Goal: Navigation & Orientation: Find specific page/section

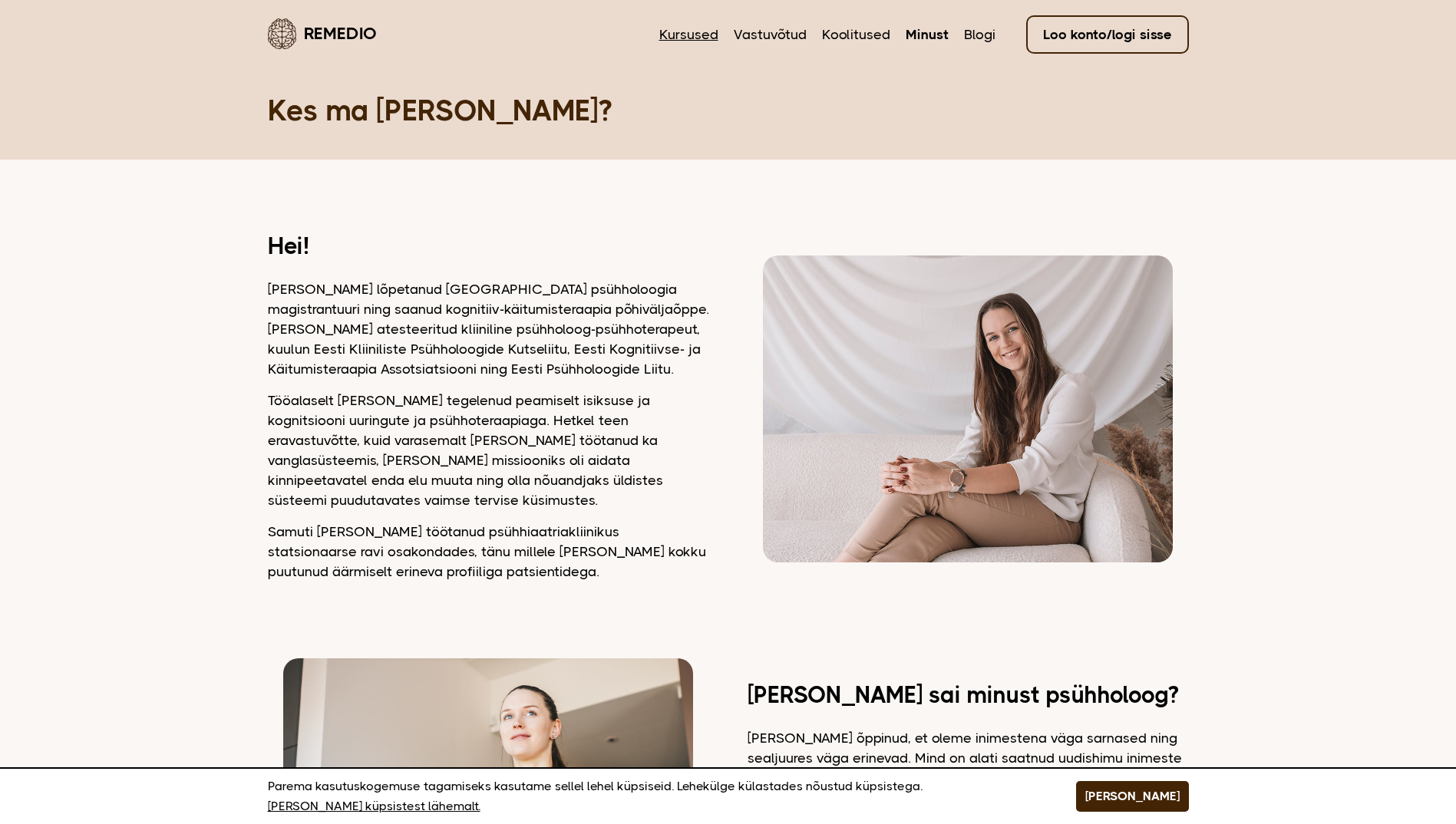
click at [695, 31] on link "Kursused" at bounding box center [688, 34] width 59 height 20
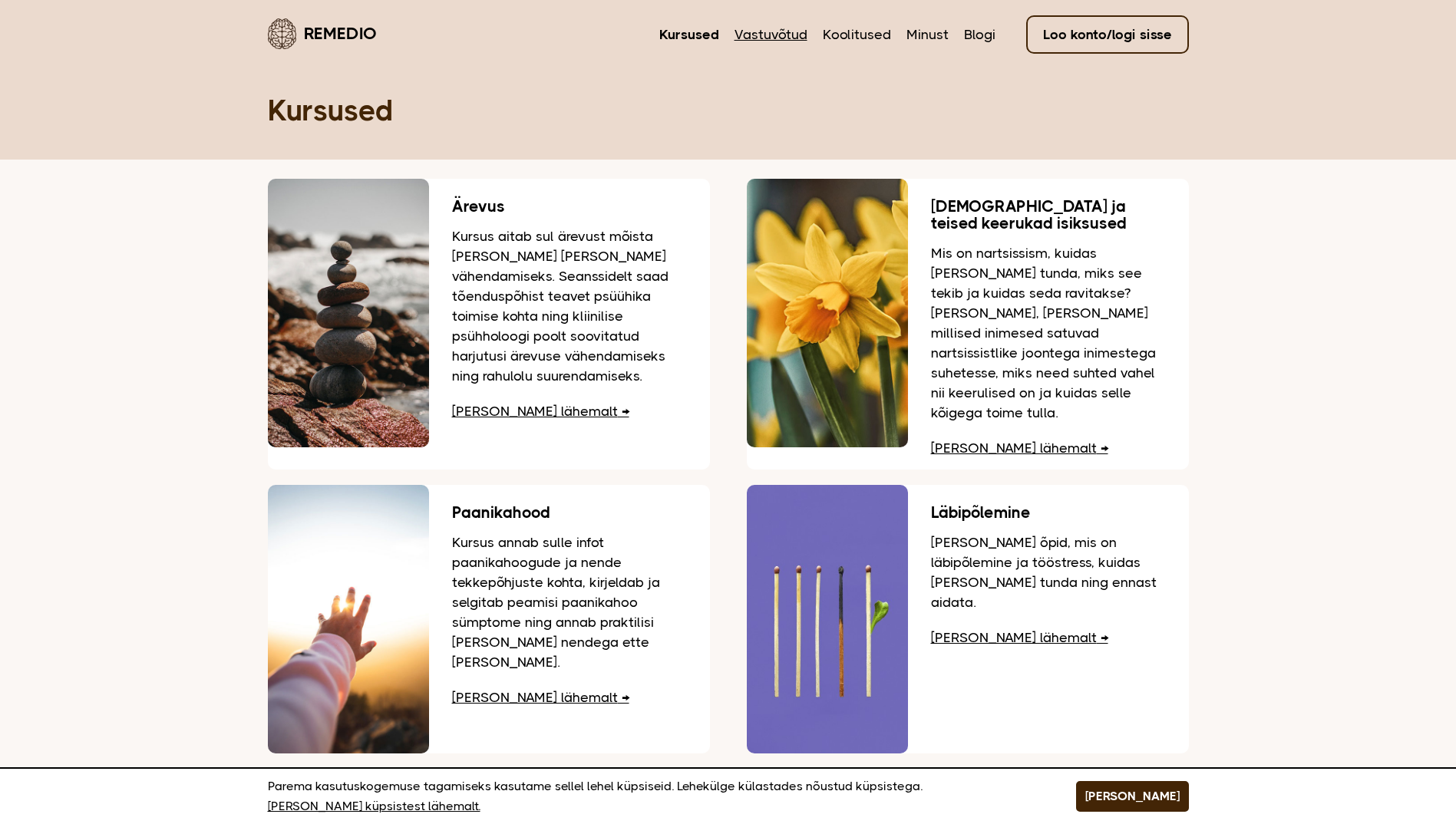
click at [774, 26] on link "Vastuvõtud" at bounding box center [771, 34] width 73 height 20
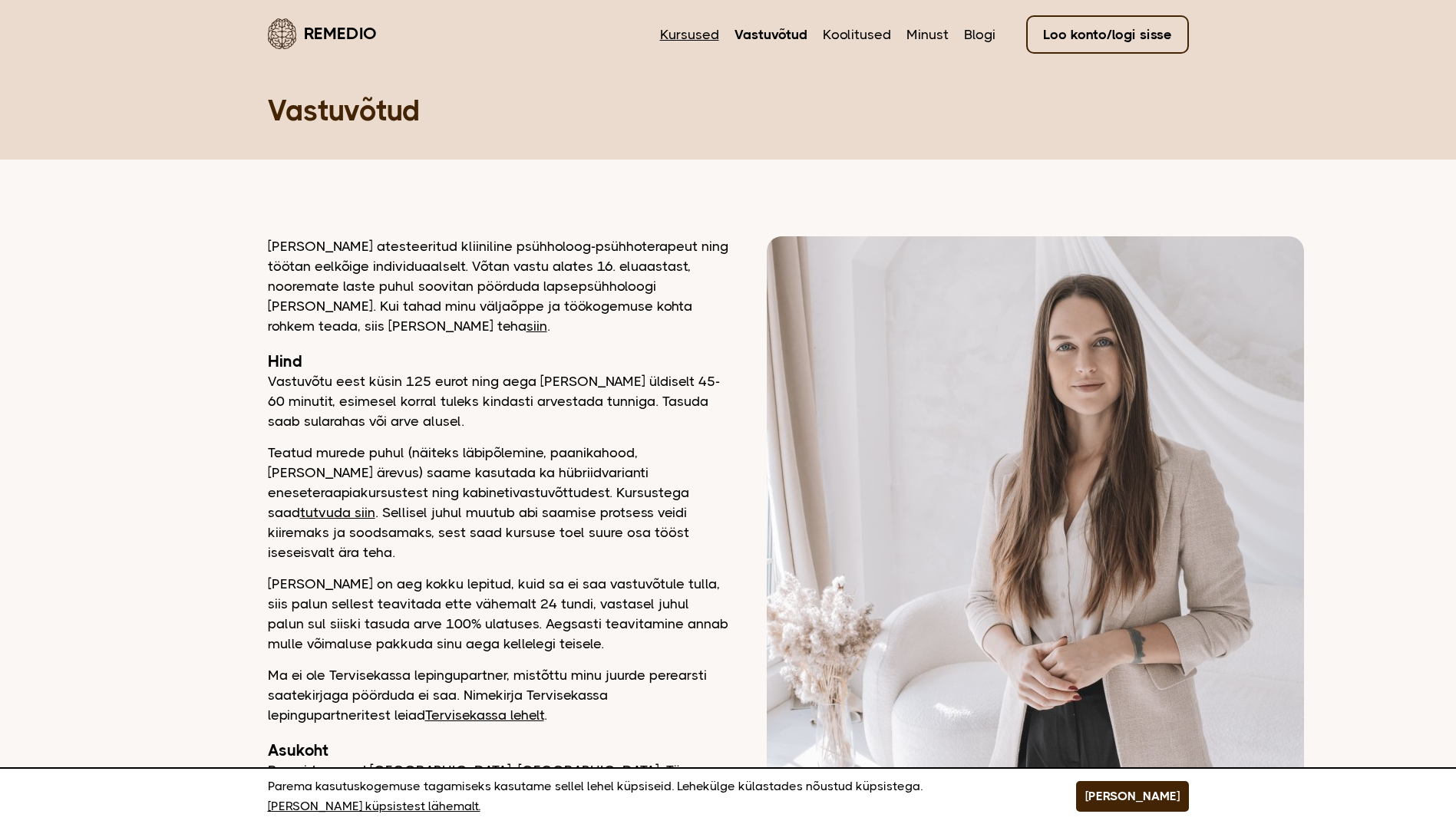
click at [703, 30] on link "Kursused" at bounding box center [689, 34] width 59 height 20
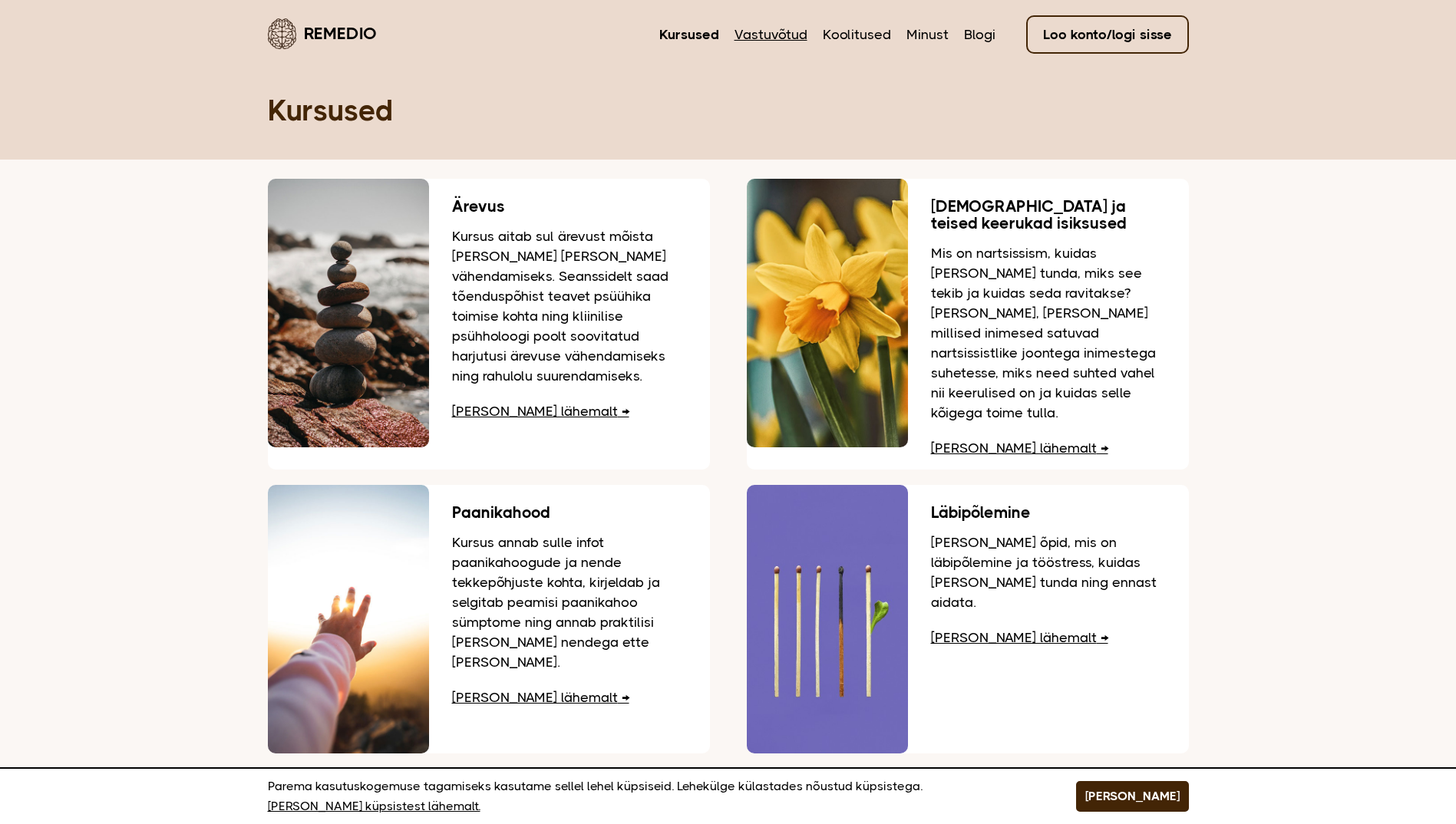
click at [789, 28] on link "Vastuvõtud" at bounding box center [771, 34] width 73 height 20
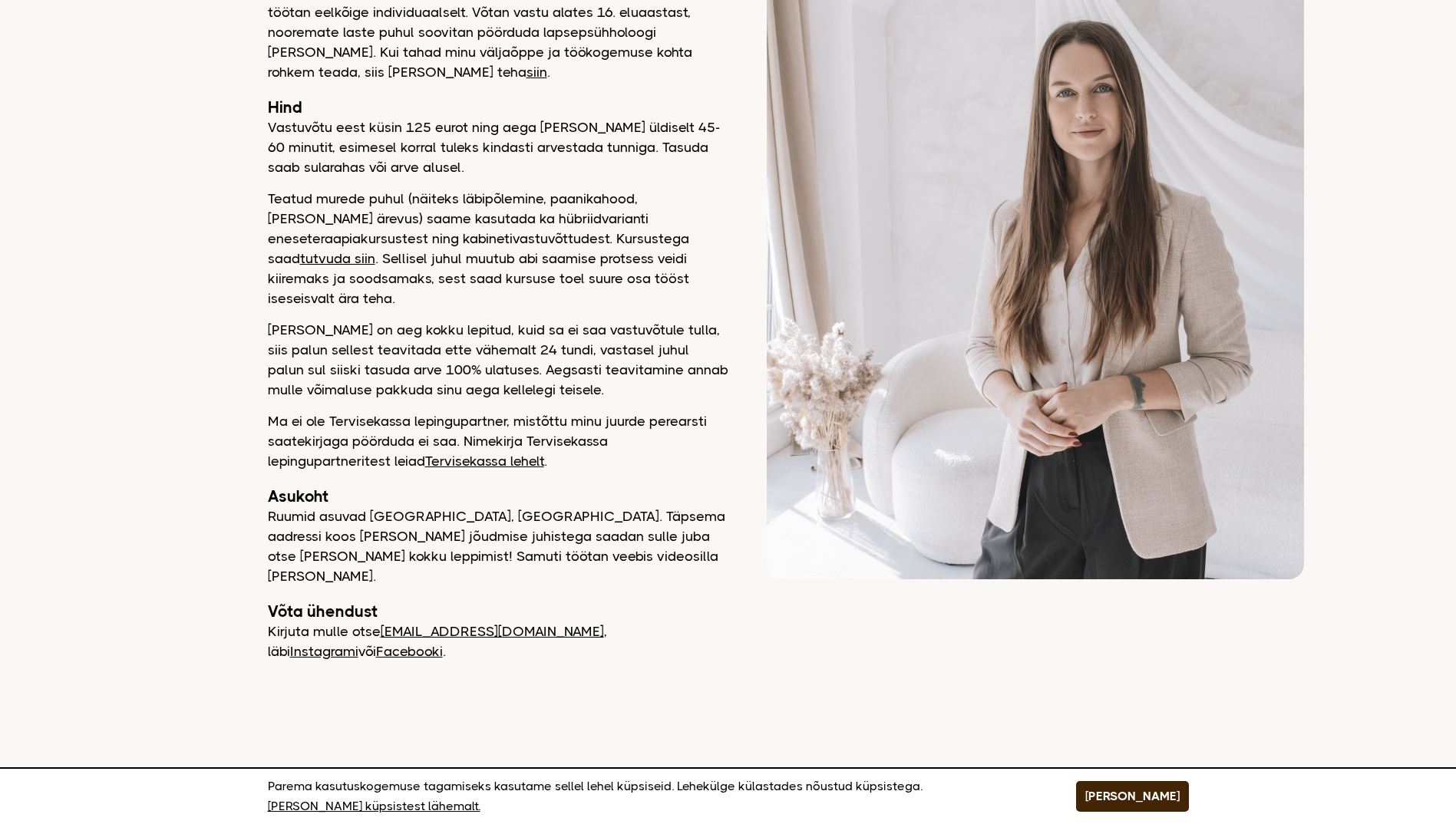
scroll to position [230, 0]
